Goal: Navigation & Orientation: Understand site structure

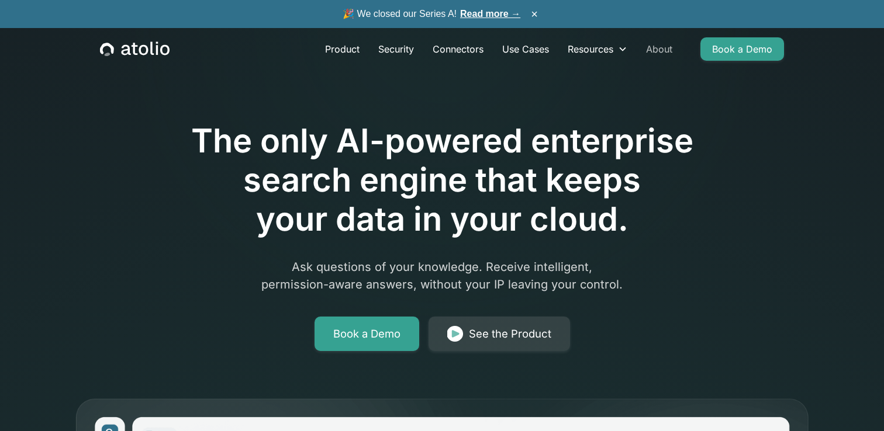
click at [667, 49] on link "About" at bounding box center [658, 48] width 45 height 23
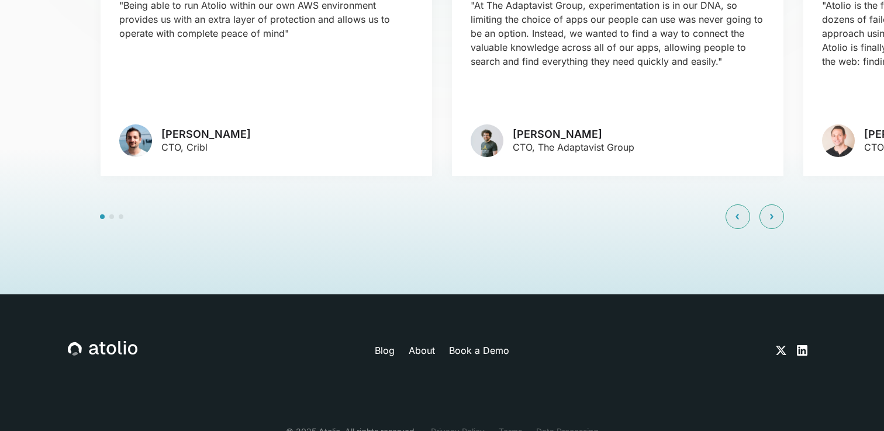
scroll to position [2822, 0]
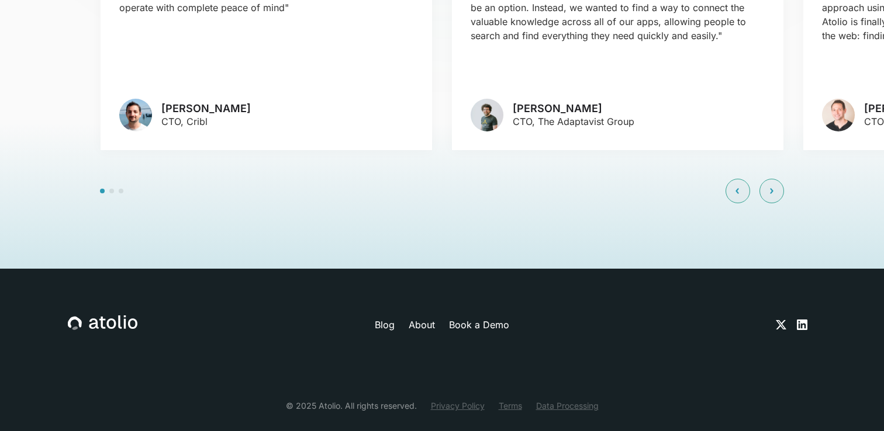
click at [510, 400] on link "Terms" at bounding box center [510, 406] width 23 height 12
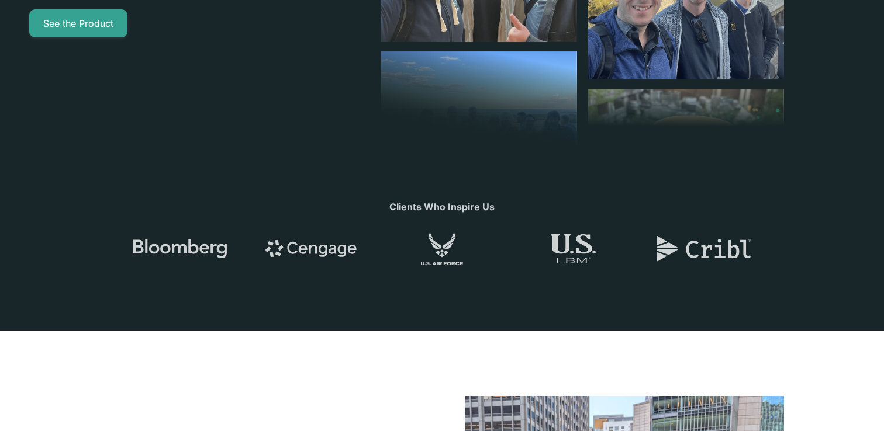
scroll to position [0, 0]
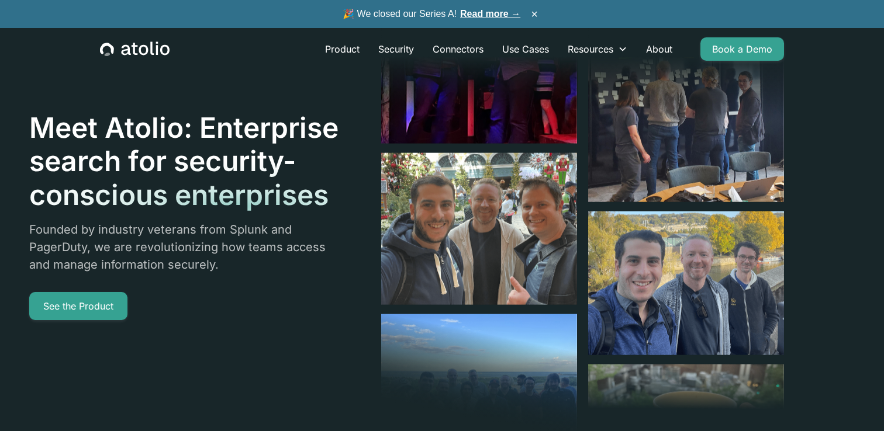
click at [144, 44] on icon "home" at bounding box center [135, 48] width 70 height 15
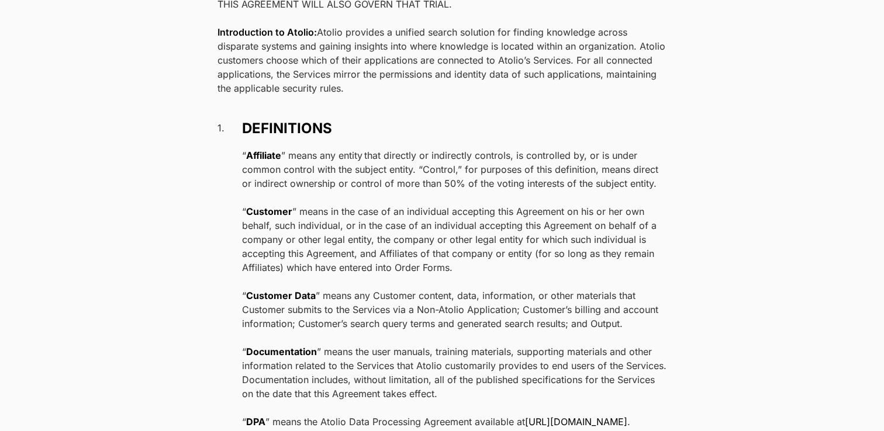
scroll to position [4503, 0]
